Goal: Transaction & Acquisition: Purchase product/service

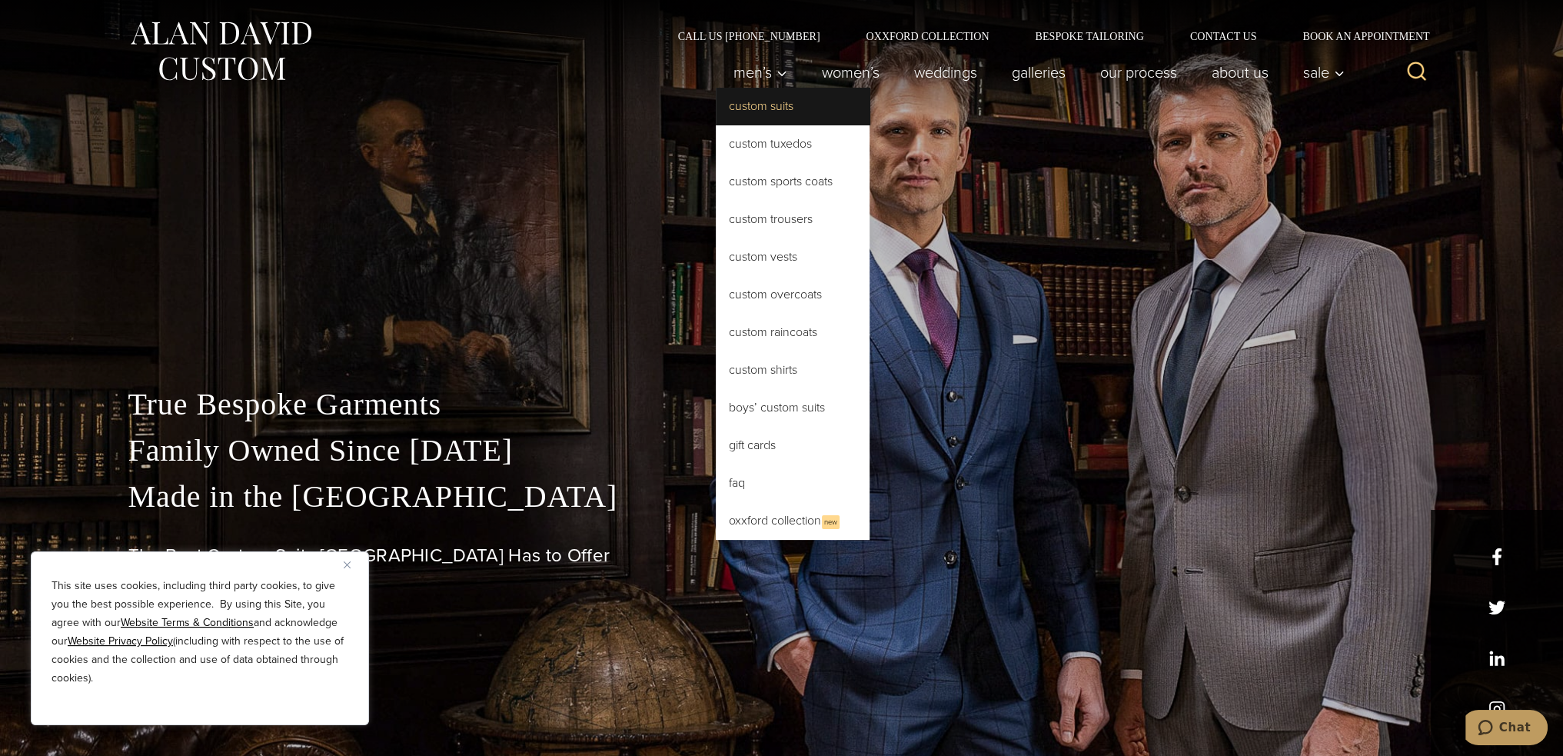
click at [770, 109] on link "Custom Suits" at bounding box center [793, 106] width 154 height 37
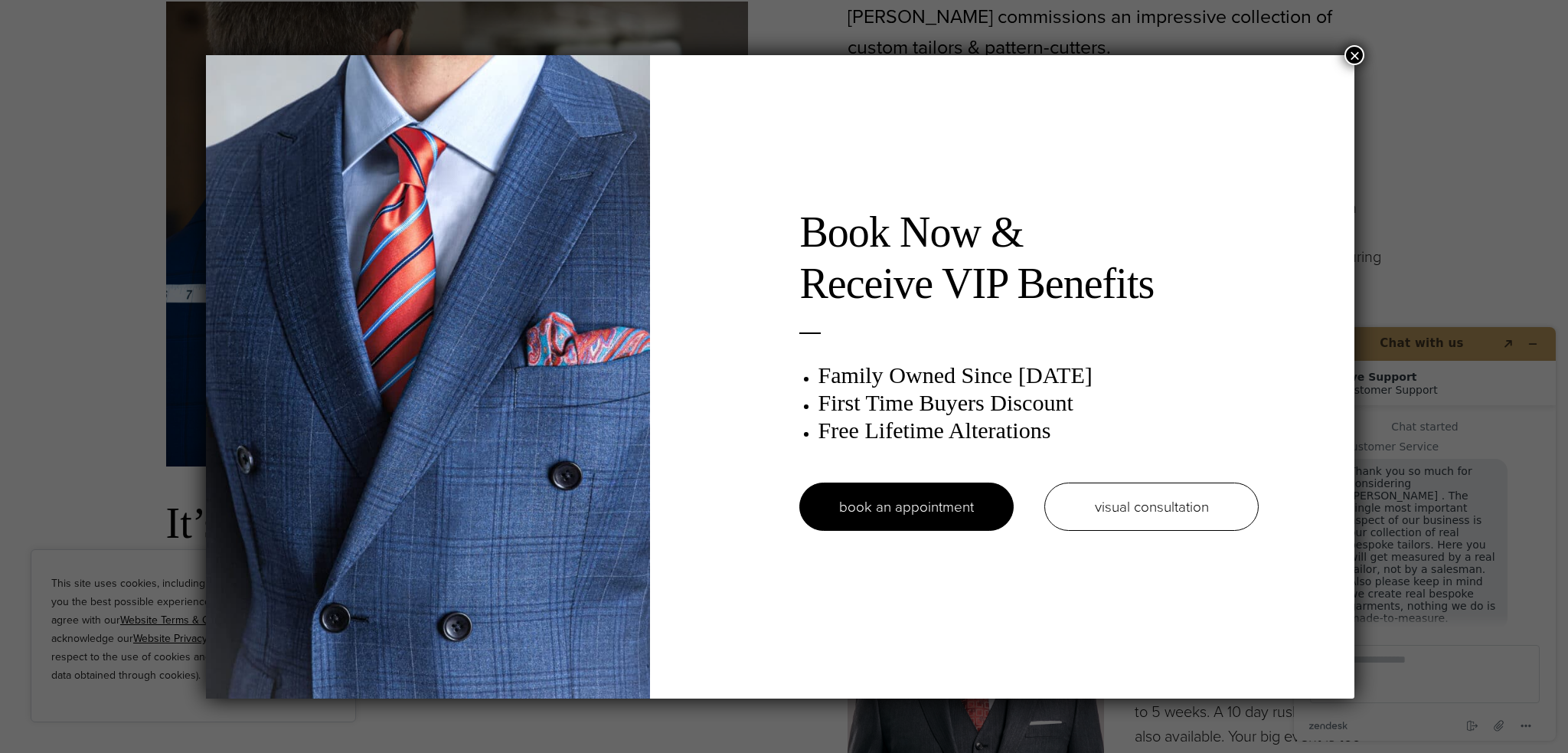
click at [1356, 57] on button "×" at bounding box center [1355, 55] width 20 height 20
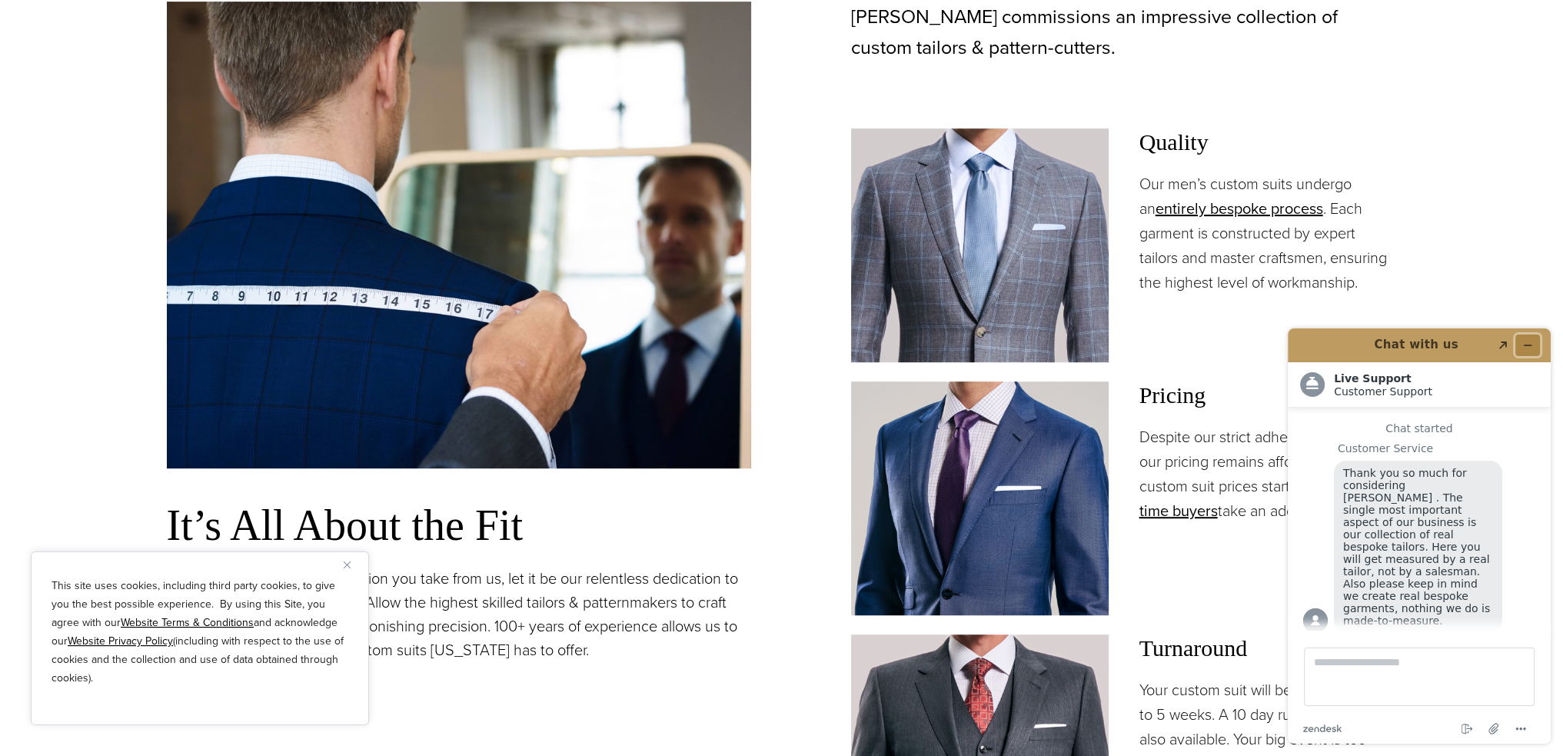
click at [1537, 340] on button "Minimize widget" at bounding box center [1527, 345] width 25 height 22
